Goal: Transaction & Acquisition: Purchase product/service

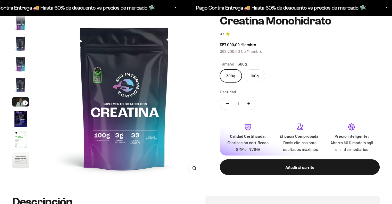
scroll to position [21, 0]
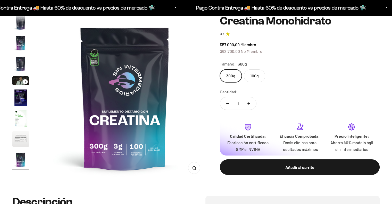
click at [21, 25] on img "Ir al artículo 2" at bounding box center [20, 22] width 17 height 17
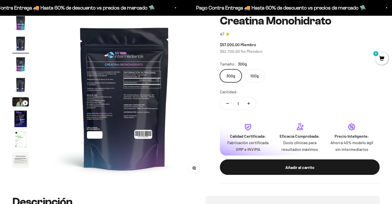
scroll to position [0, 173]
click at [156, 83] on img at bounding box center [124, 98] width 166 height 166
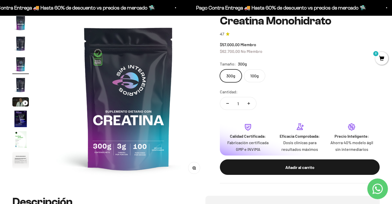
scroll to position [0, 345]
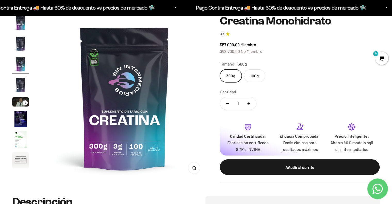
click at [21, 28] on img "Ir al artículo 1" at bounding box center [20, 23] width 17 height 17
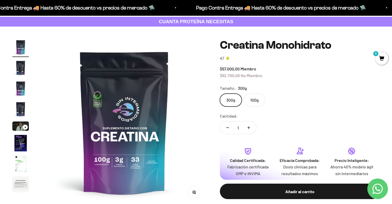
scroll to position [0, 0]
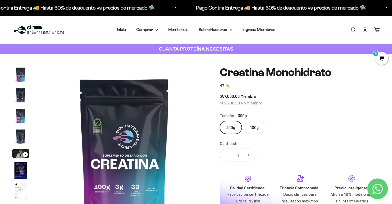
click at [21, 95] on img "Ir al artículo 2" at bounding box center [20, 95] width 17 height 17
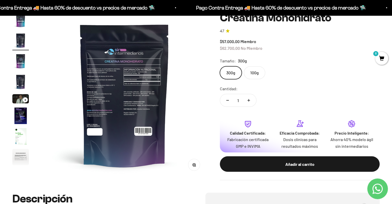
scroll to position [77, 0]
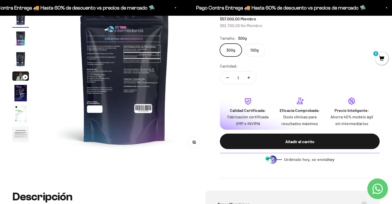
drag, startPoint x: 192, startPoint y: 144, endPoint x: 189, endPoint y: 140, distance: 5.1
click at [192, 144] on button "Zoom" at bounding box center [195, 142] width 12 height 12
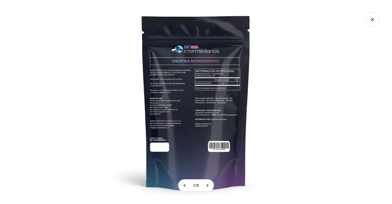
click at [230, 83] on img at bounding box center [196, 102] width 204 height 204
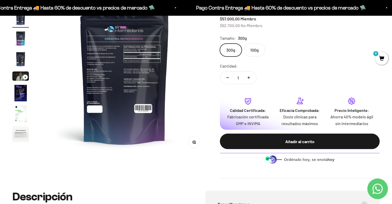
click at [21, 64] on img "Ir al artículo 4" at bounding box center [20, 59] width 17 height 17
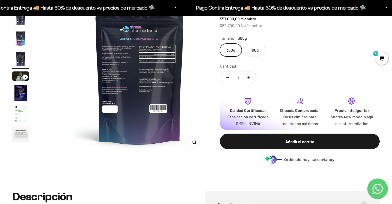
scroll to position [0, 518]
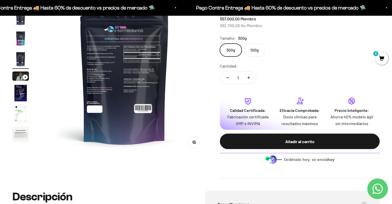
click at [19, 60] on img "Ir al artículo 4" at bounding box center [20, 59] width 17 height 17
click at [21, 43] on img "Ir al artículo 3" at bounding box center [20, 38] width 17 height 17
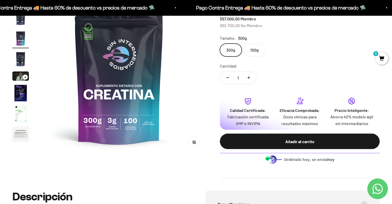
scroll to position [0, 345]
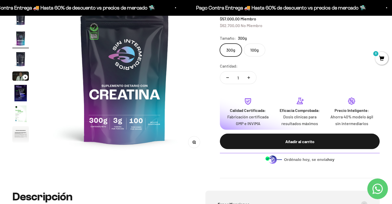
click at [92, 34] on img at bounding box center [125, 72] width 166 height 166
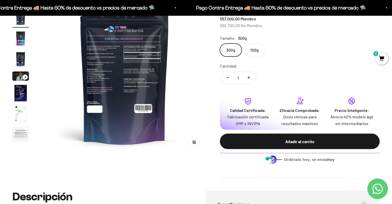
click at [175, 68] on img at bounding box center [124, 72] width 166 height 166
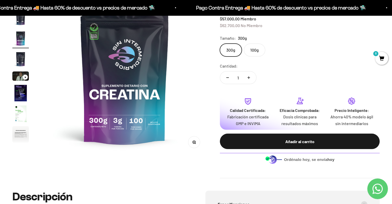
click at [193, 145] on button "Zoom" at bounding box center [195, 142] width 12 height 12
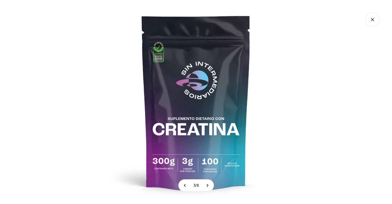
click at [154, 57] on img at bounding box center [196, 102] width 204 height 204
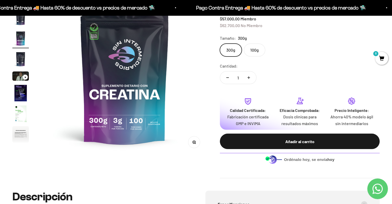
click at [19, 110] on img "Ir al artículo 7" at bounding box center [20, 114] width 17 height 17
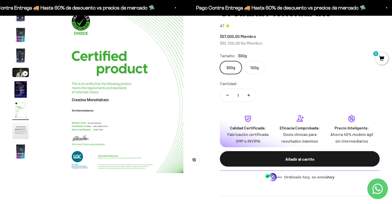
scroll to position [52, 0]
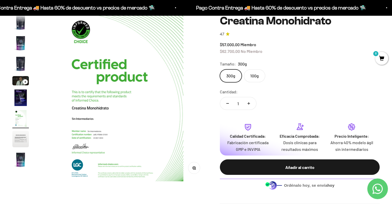
click at [19, 159] on img "Ir al artículo 9" at bounding box center [20, 159] width 17 height 17
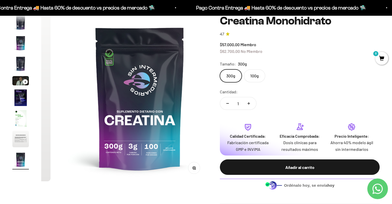
scroll to position [0, 1381]
